Goal: Find specific page/section: Find specific page/section

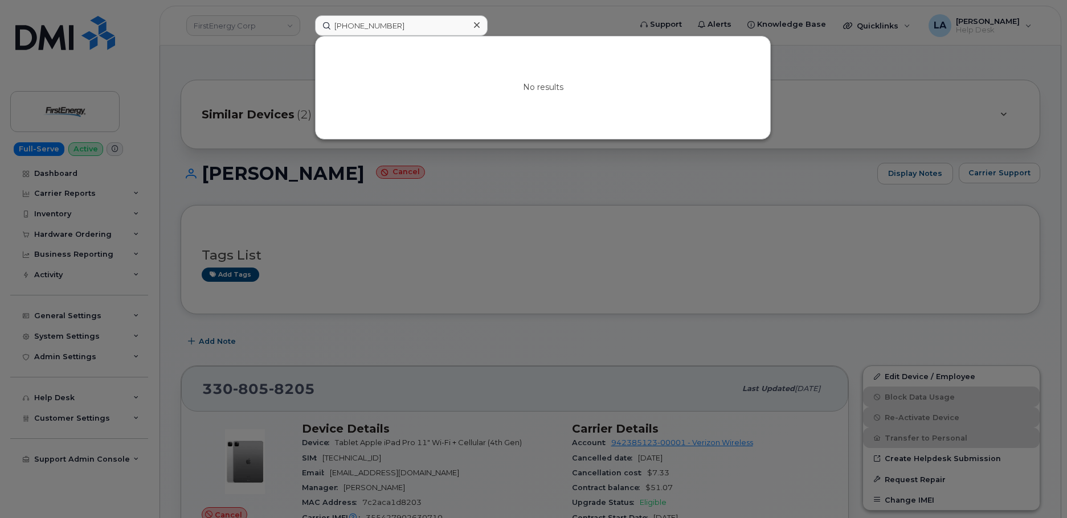
scroll to position [94, 0]
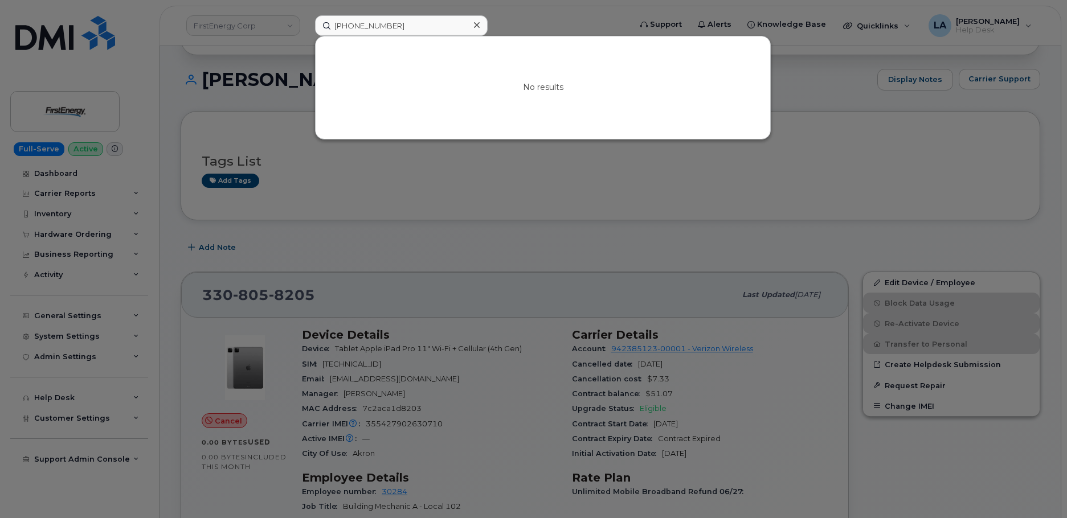
click at [477, 26] on icon at bounding box center [477, 25] width 6 height 6
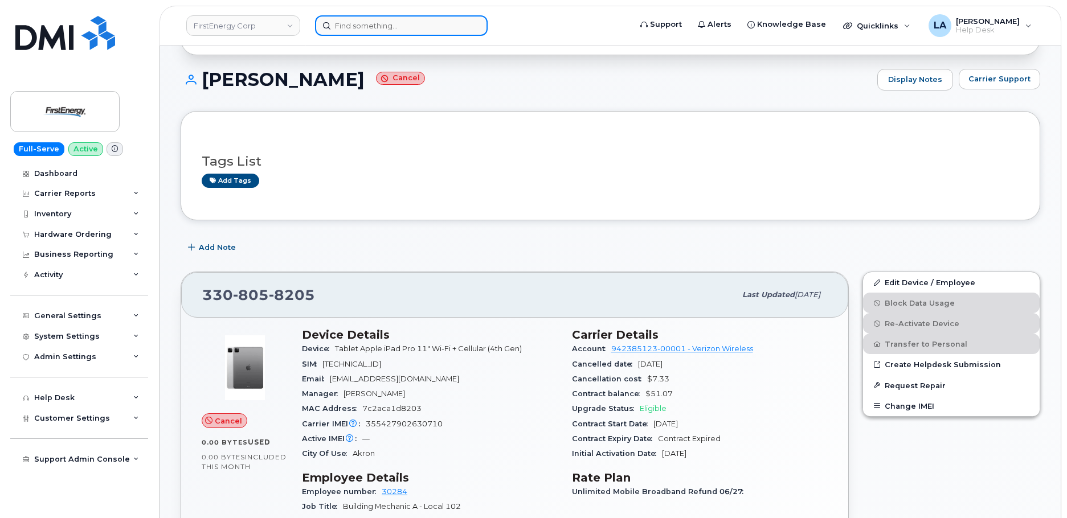
click at [399, 23] on input at bounding box center [401, 25] width 173 height 21
paste input "[PHONE_NUMBER]"
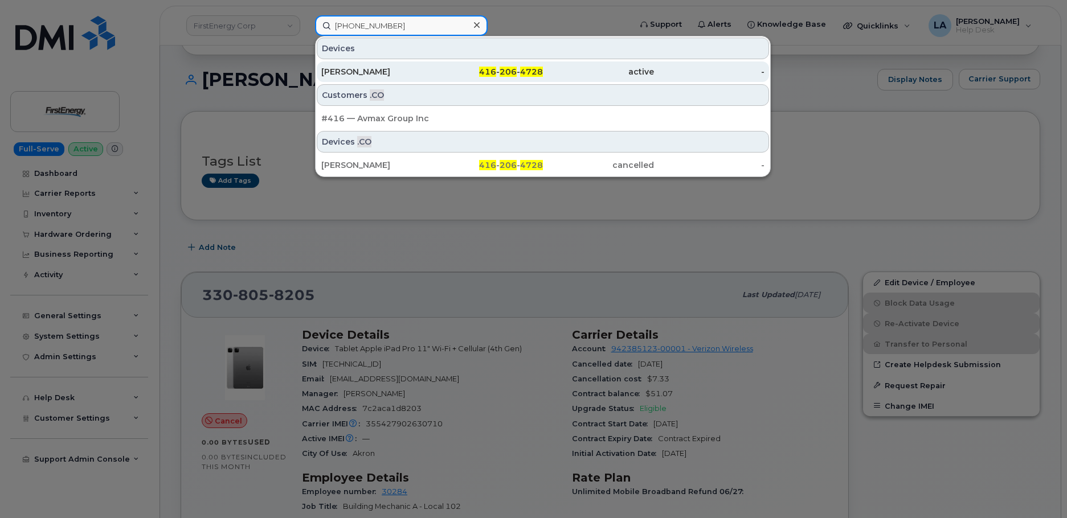
type input "[PHONE_NUMBER]"
click at [373, 75] on div "[PERSON_NAME]" at bounding box center [376, 71] width 111 height 11
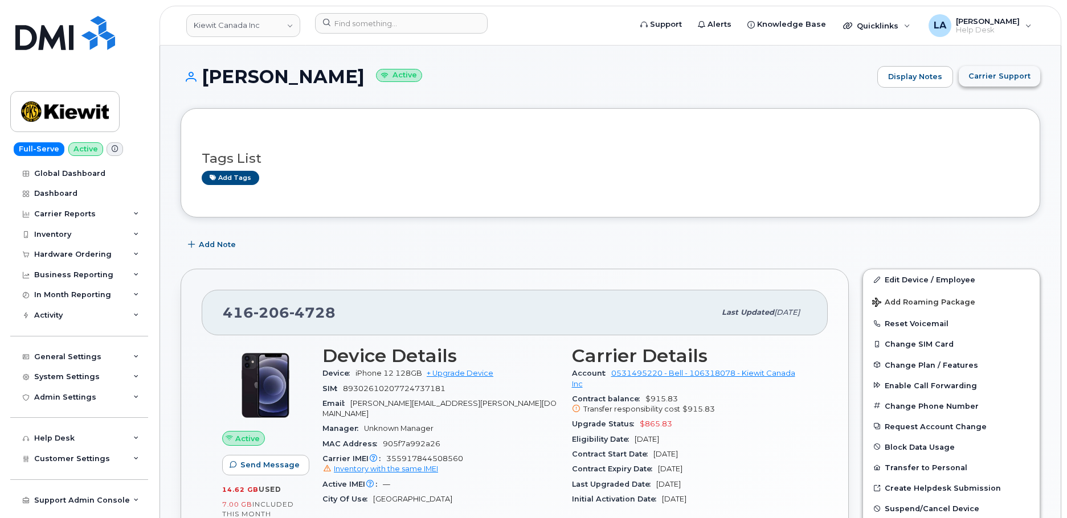
click at [1003, 76] on span "Carrier Support" at bounding box center [1000, 76] width 62 height 11
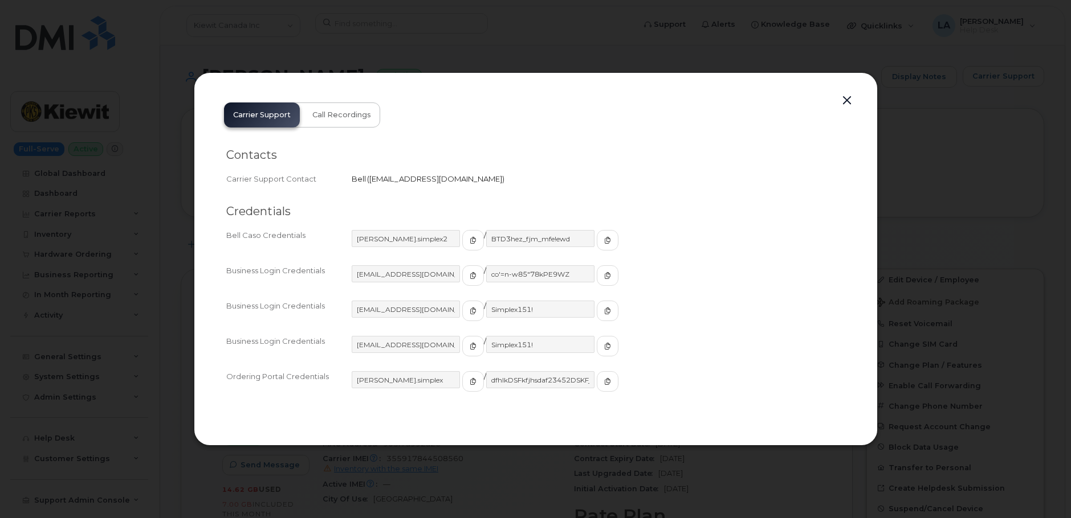
click at [849, 102] on button "button" at bounding box center [846, 101] width 17 height 16
